Goal: Information Seeking & Learning: Learn about a topic

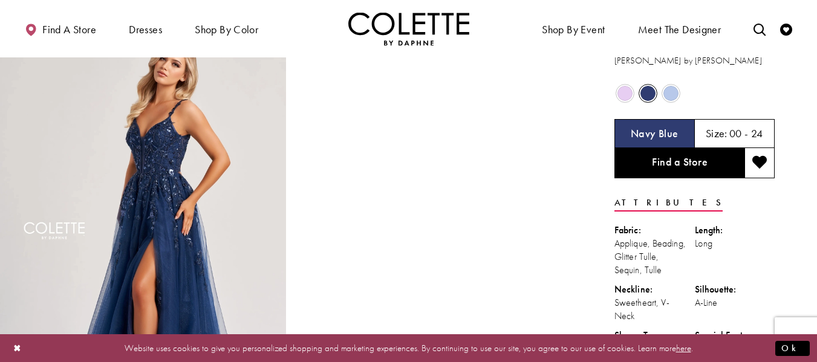
scroll to position [60, 0]
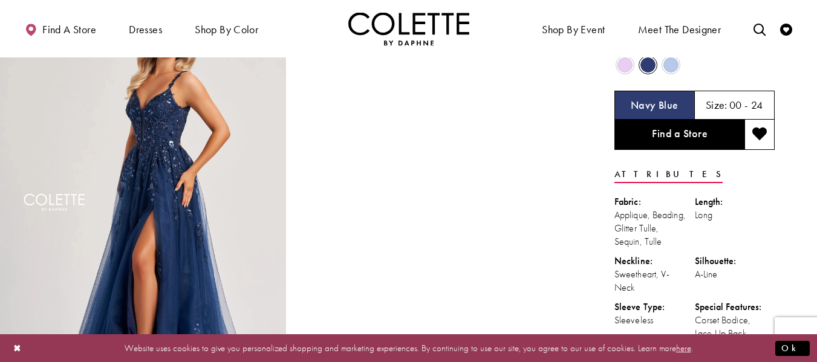
click at [620, 70] on span "Product color controls state depends on size chosen" at bounding box center [625, 64] width 15 height 15
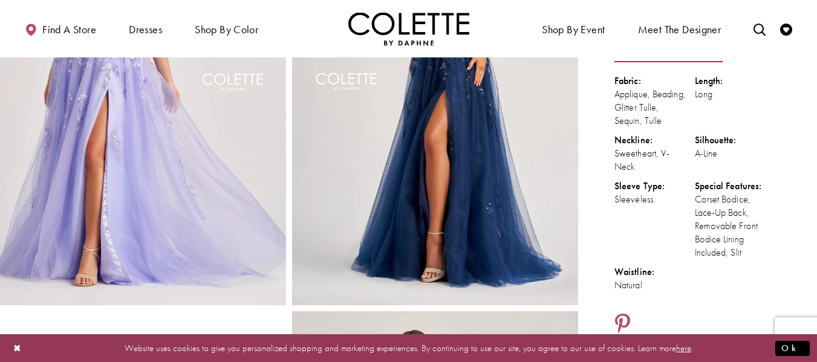
scroll to position [0, 0]
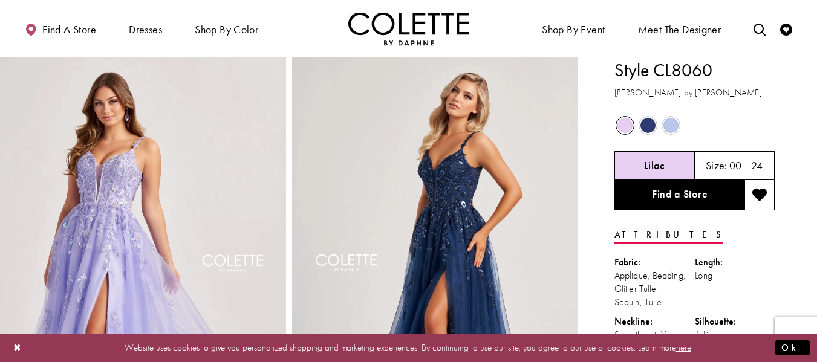
click at [647, 128] on span "Product color controls state depends on size chosen" at bounding box center [648, 125] width 15 height 15
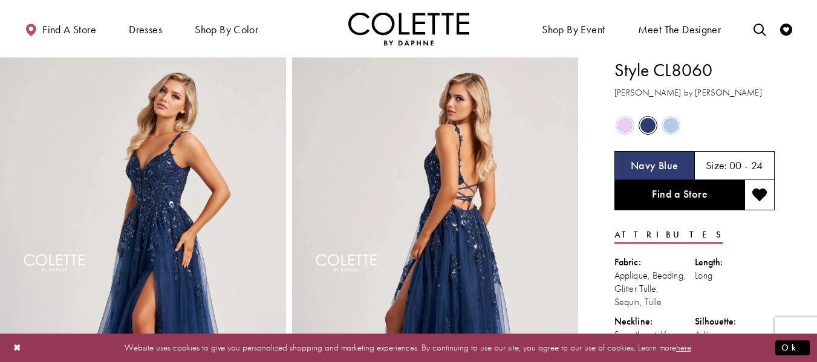
click at [627, 126] on span "Product color controls state depends on size chosen" at bounding box center [625, 125] width 15 height 15
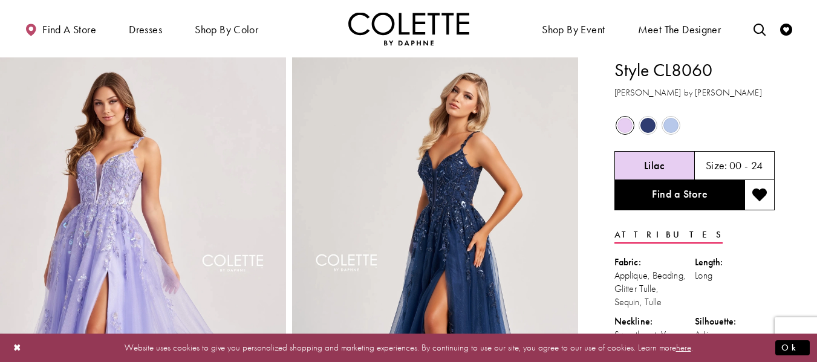
click at [647, 125] on span "Product color controls state depends on size chosen" at bounding box center [648, 125] width 15 height 15
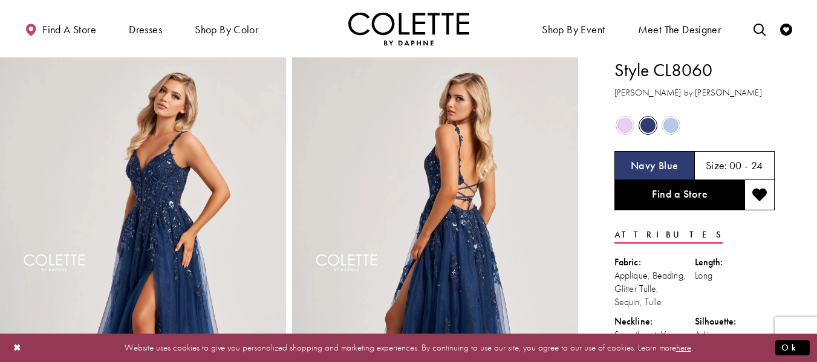
click at [622, 120] on span "Product color controls state depends on size chosen" at bounding box center [625, 125] width 15 height 15
